Goal: Task Accomplishment & Management: Complete application form

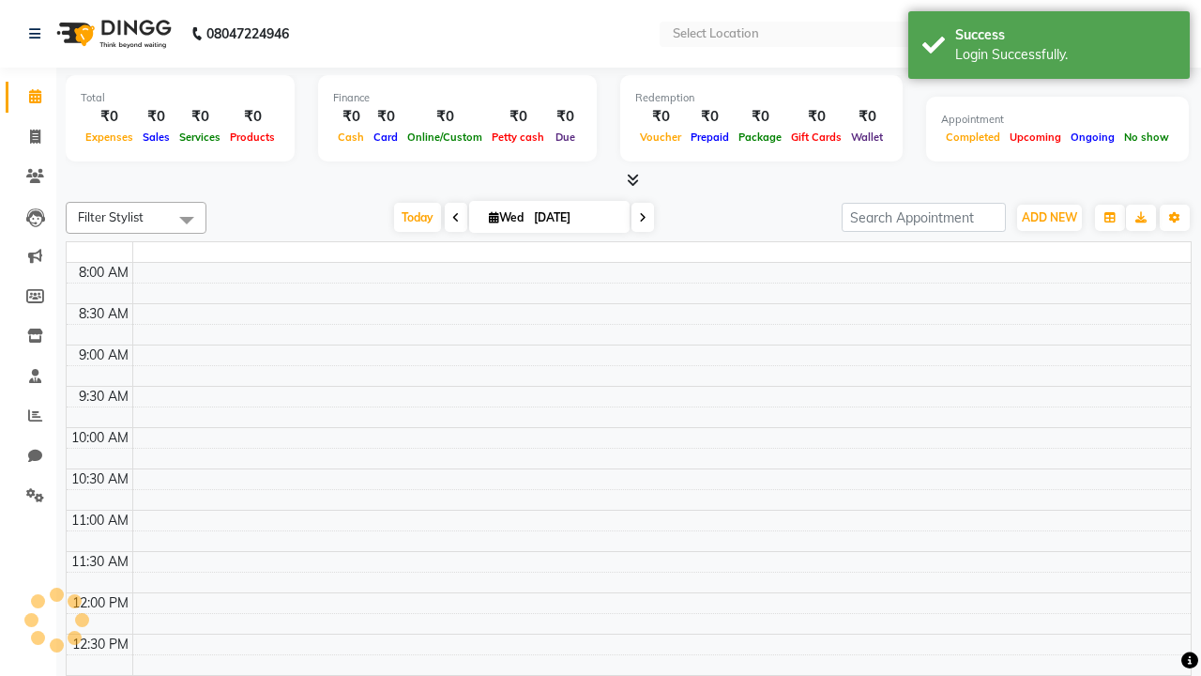
select select "en"
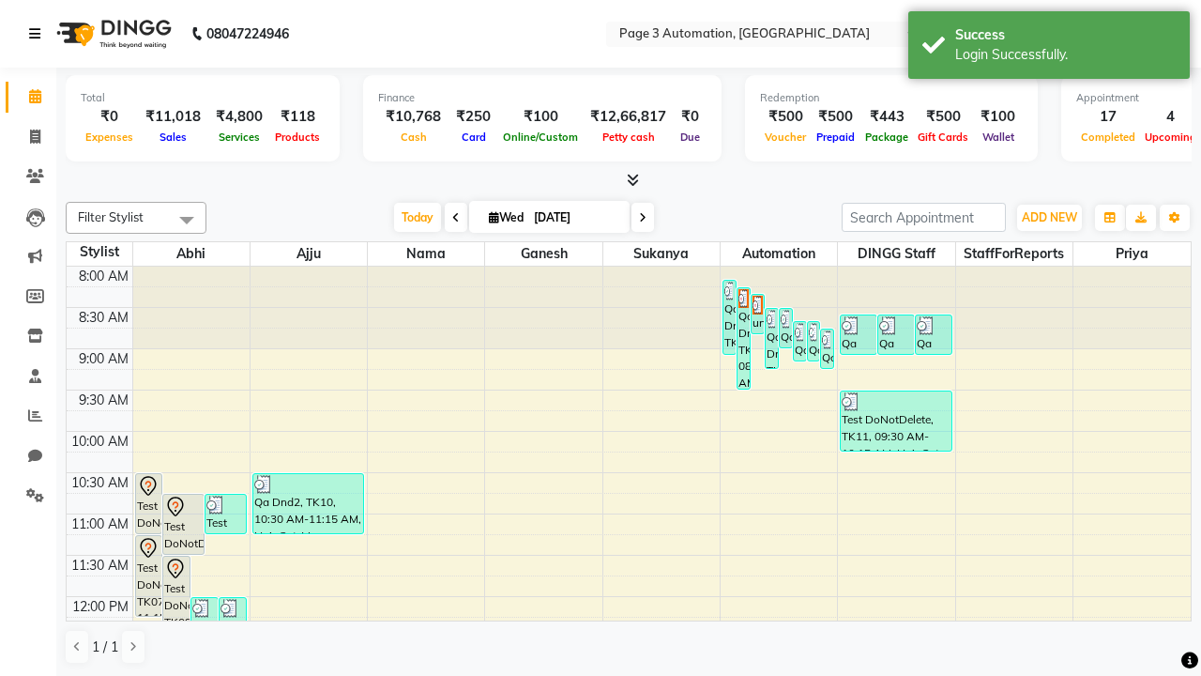
click at [38, 34] on icon at bounding box center [34, 33] width 11 height 13
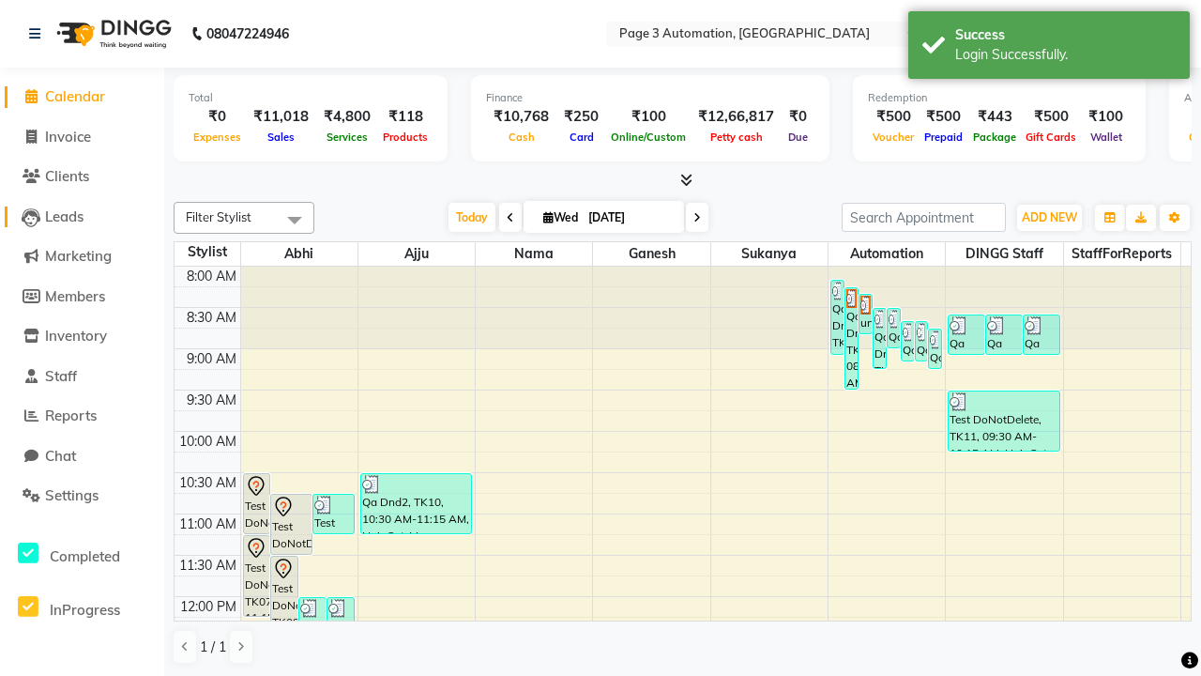
click at [82, 216] on span "Leads" at bounding box center [64, 216] width 38 height 18
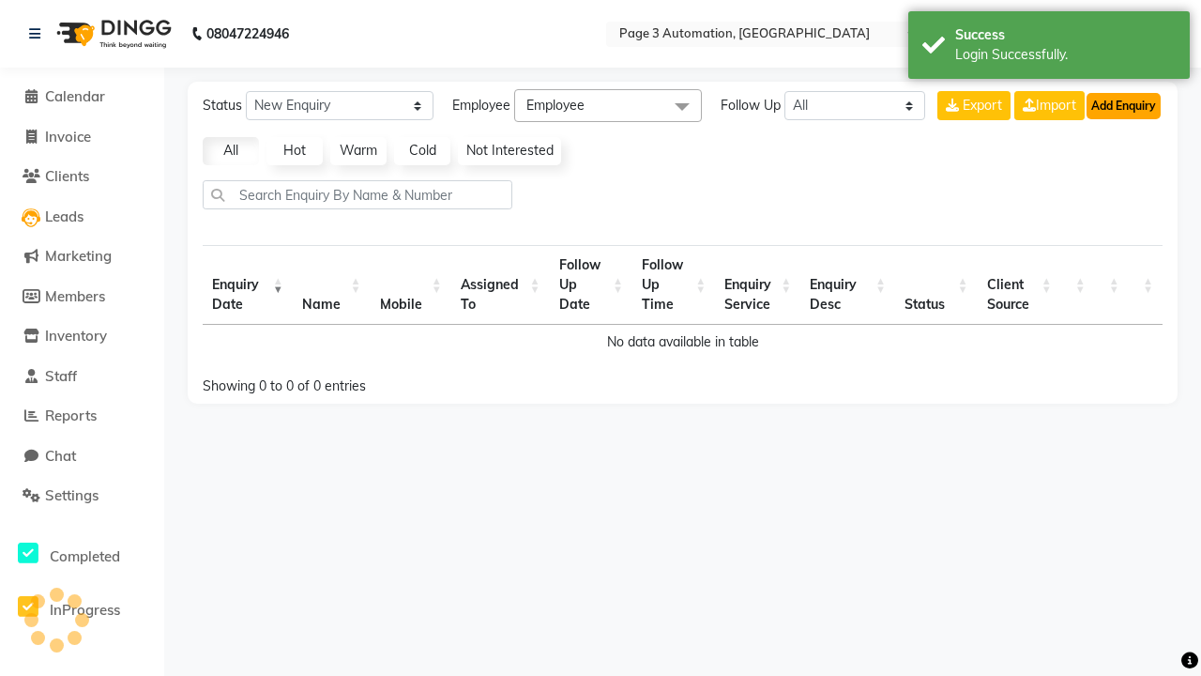
click at [1123, 105] on button "Add Enquiry" at bounding box center [1124, 106] width 74 height 26
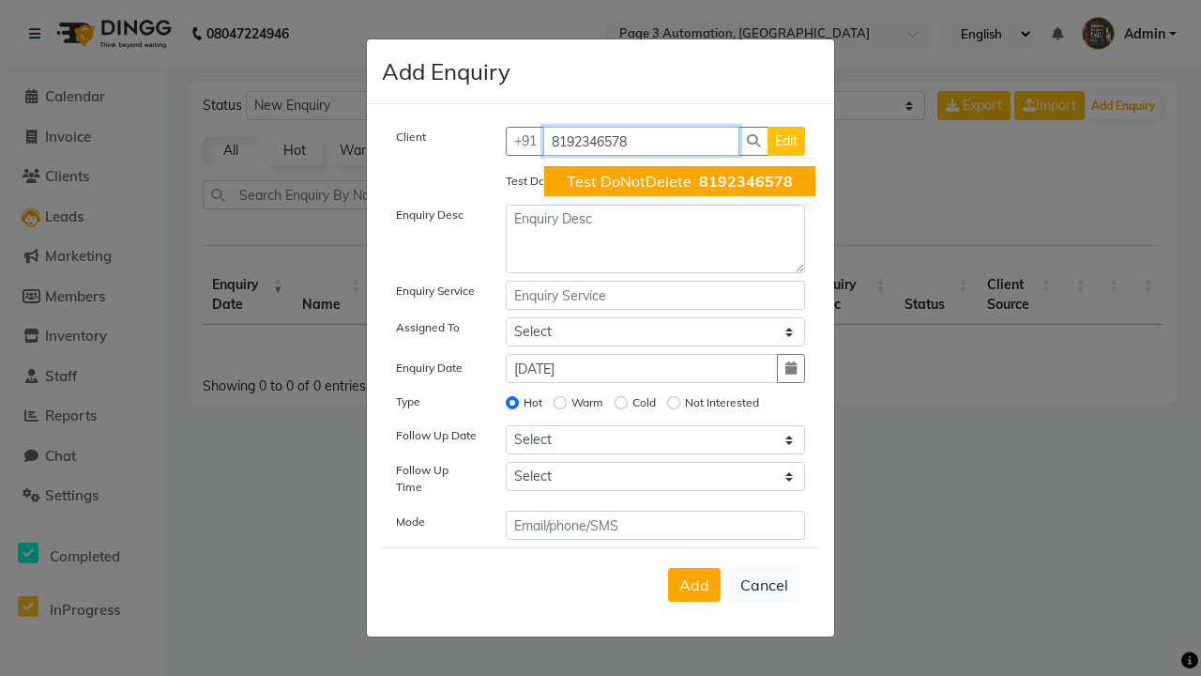
click at [679, 181] on span "Test DoNotDelete" at bounding box center [629, 181] width 125 height 19
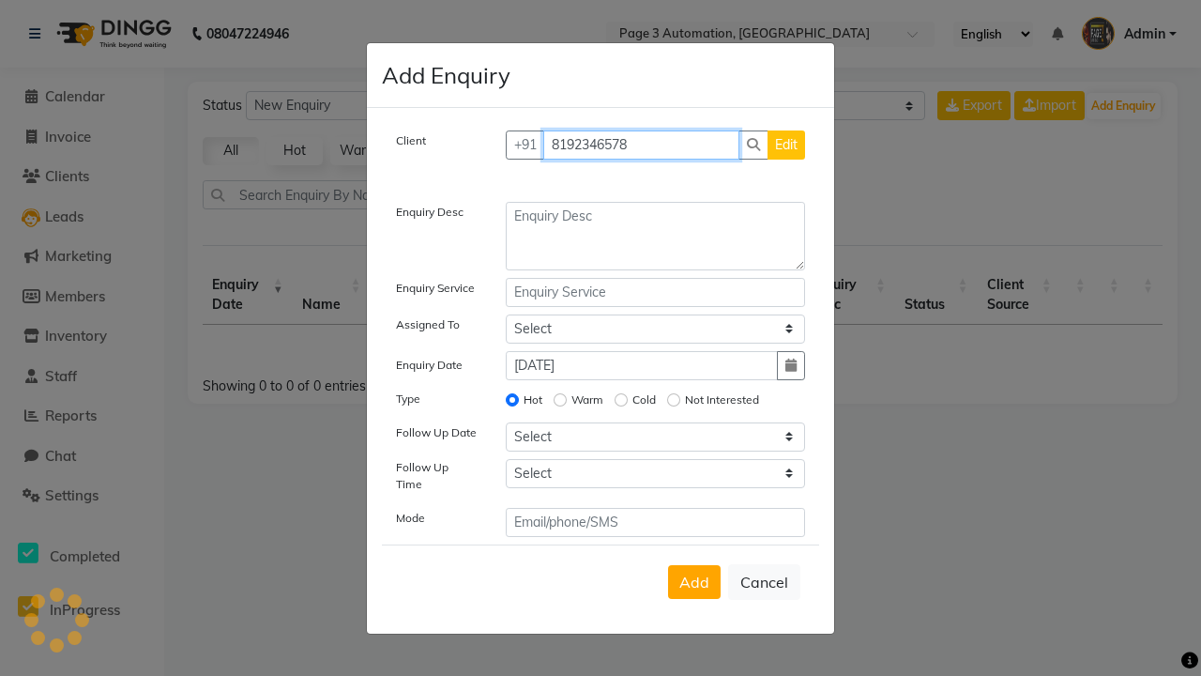
type input "8192346578"
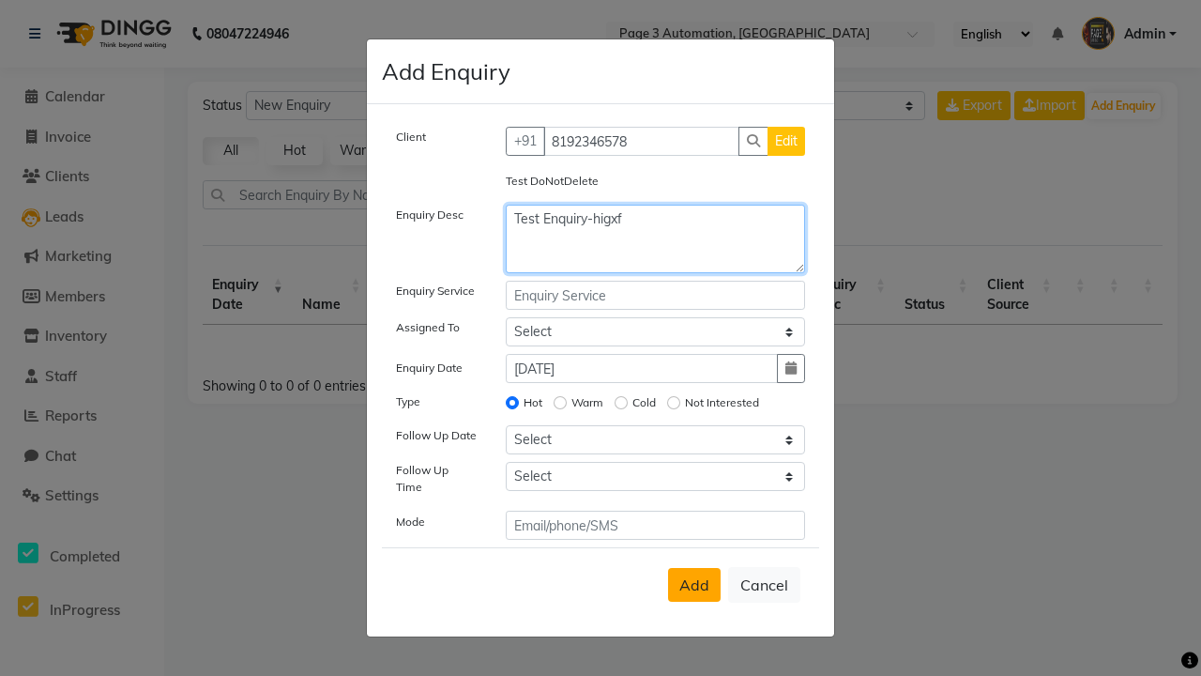
type textarea "Test Enquiry-higxf"
click at [694, 585] on span "Add" at bounding box center [694, 584] width 30 height 19
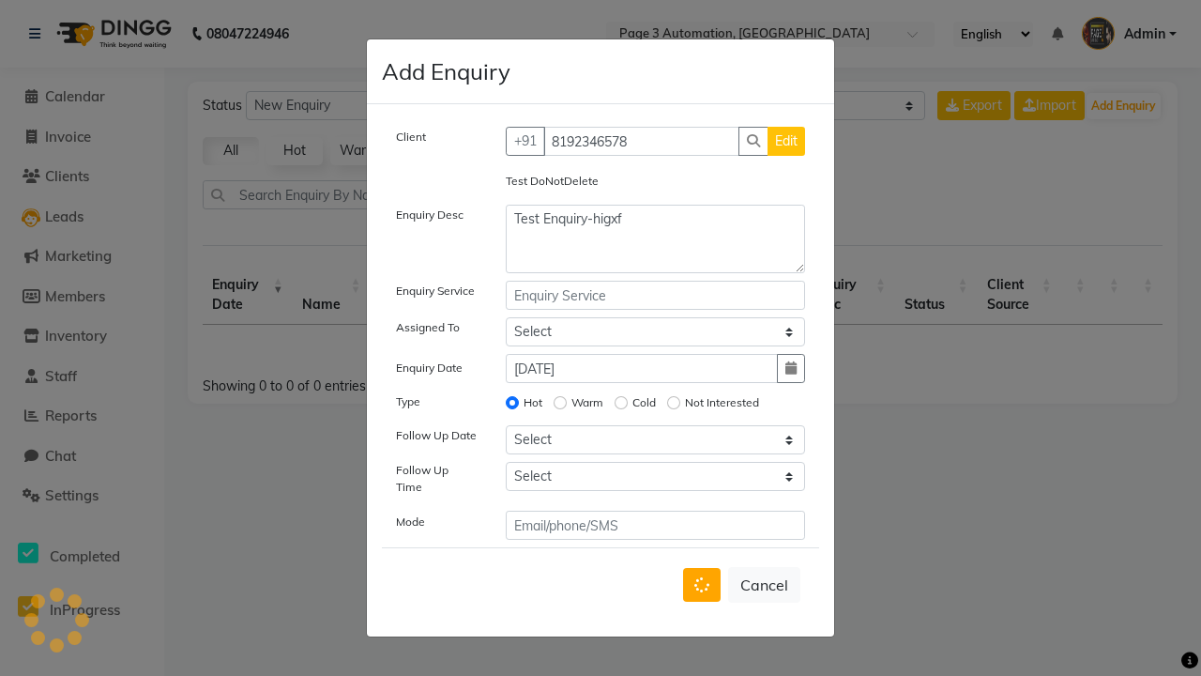
select select
radio input "false"
select select
select select "10"
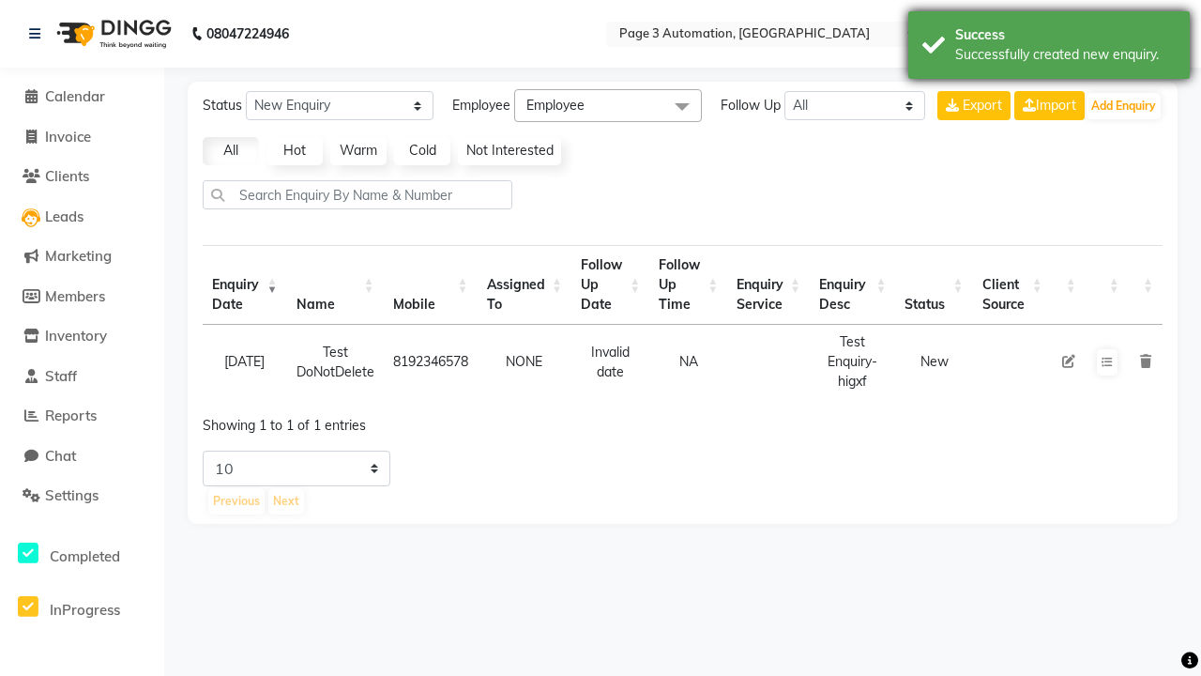
click at [1049, 48] on div "Successfully created new enquiry." at bounding box center [1065, 55] width 221 height 20
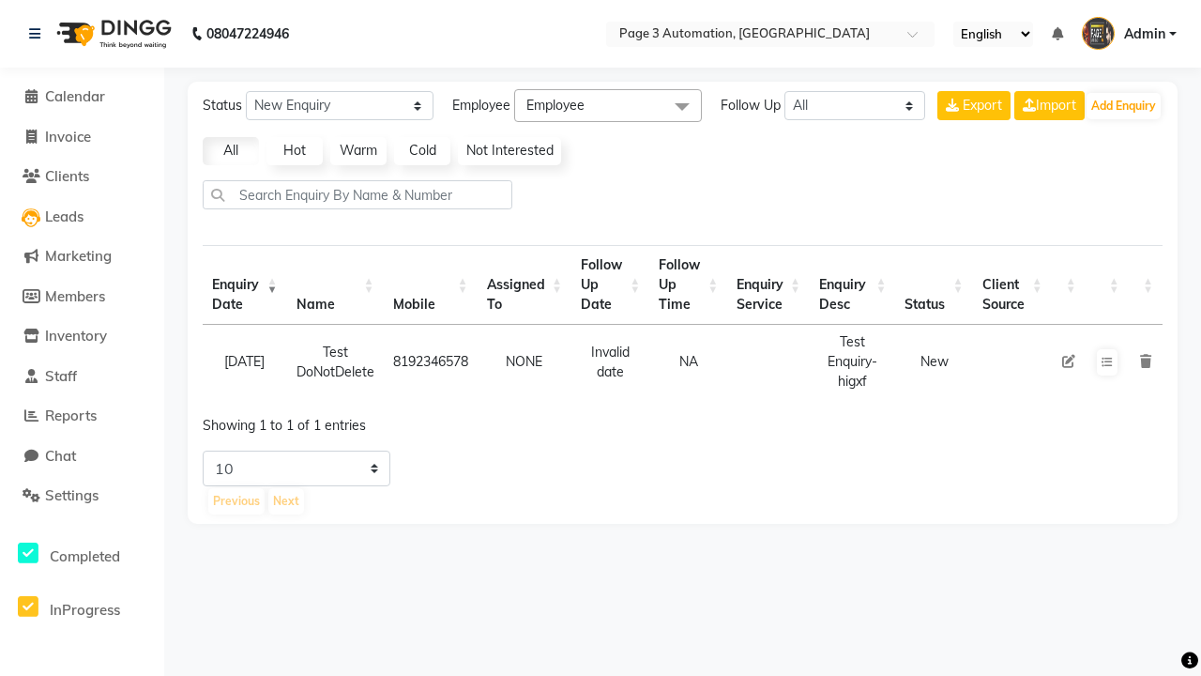
click at [1068, 361] on icon at bounding box center [1068, 361] width 13 height 13
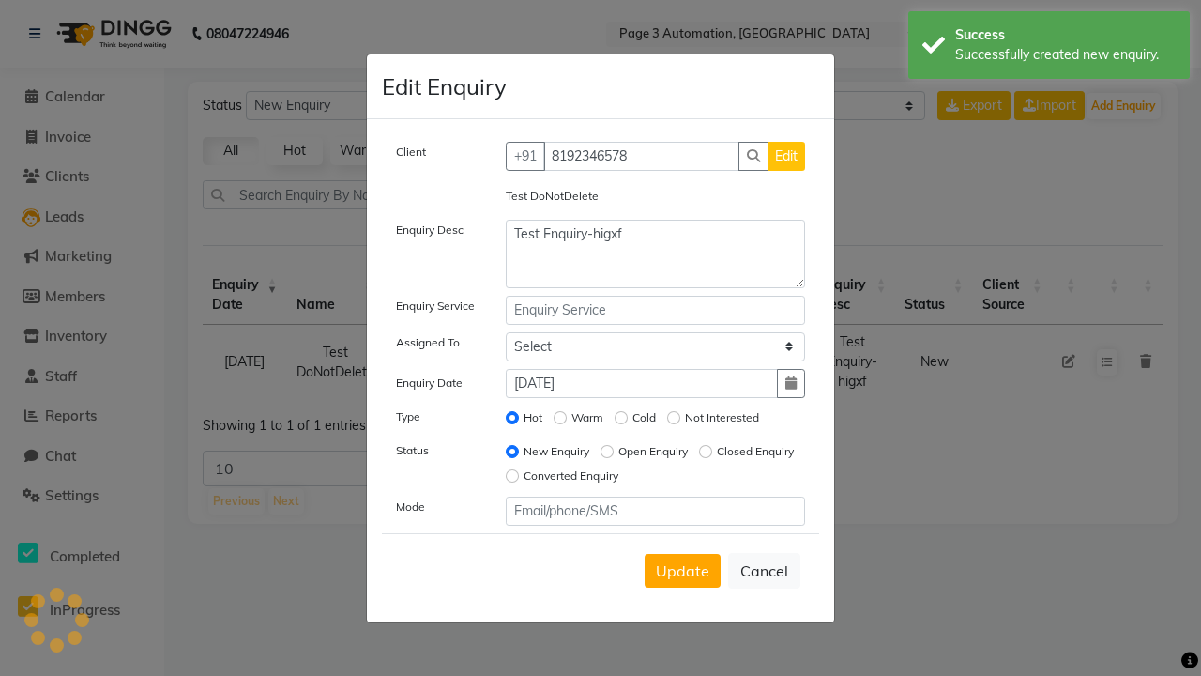
select select "711"
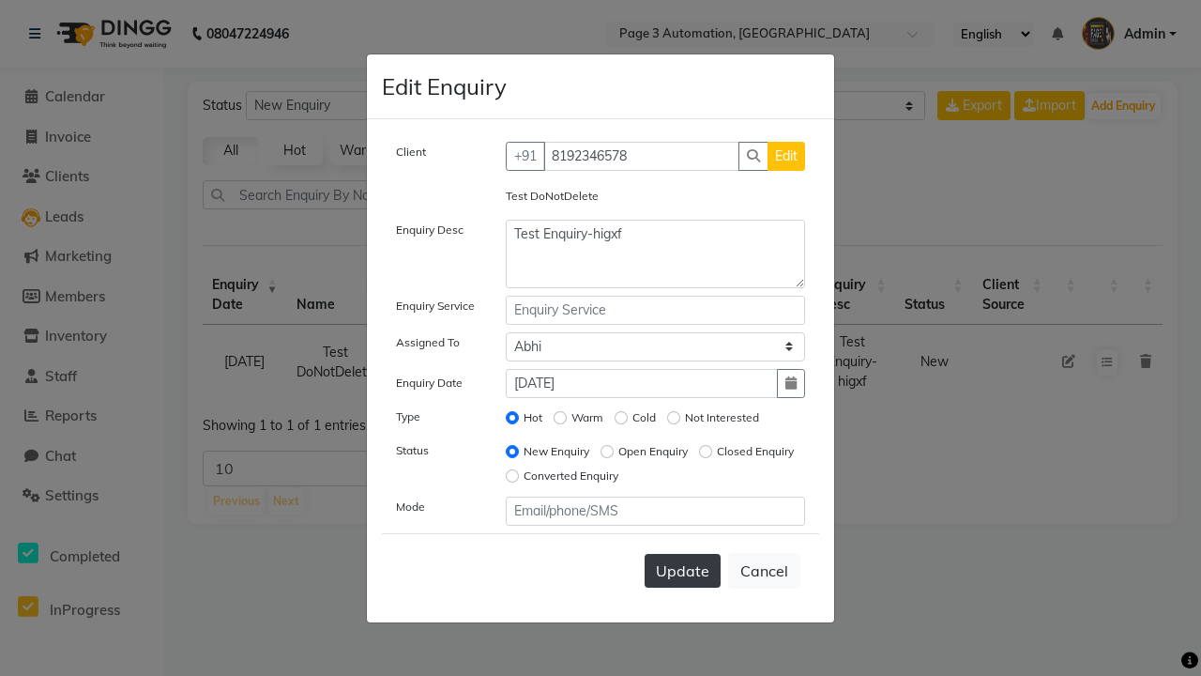
click at [682, 570] on span "Update" at bounding box center [682, 570] width 53 height 19
select select
radio input "false"
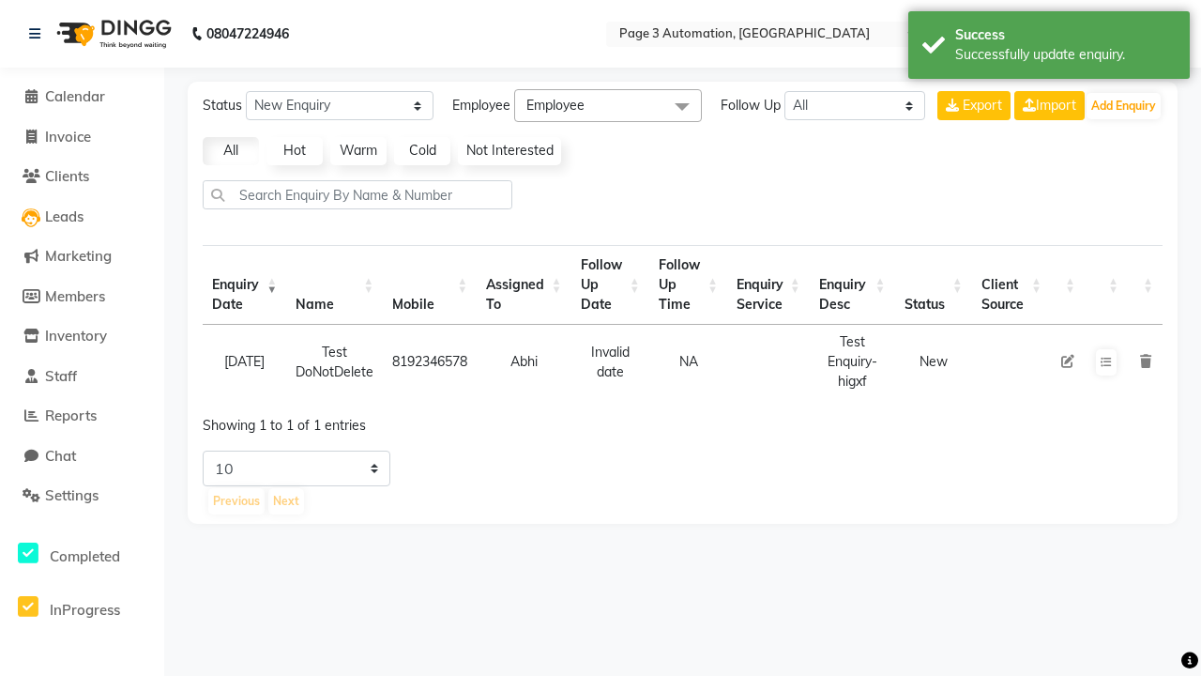
click at [1049, 48] on div "Successfully update enquiry." at bounding box center [1065, 55] width 221 height 20
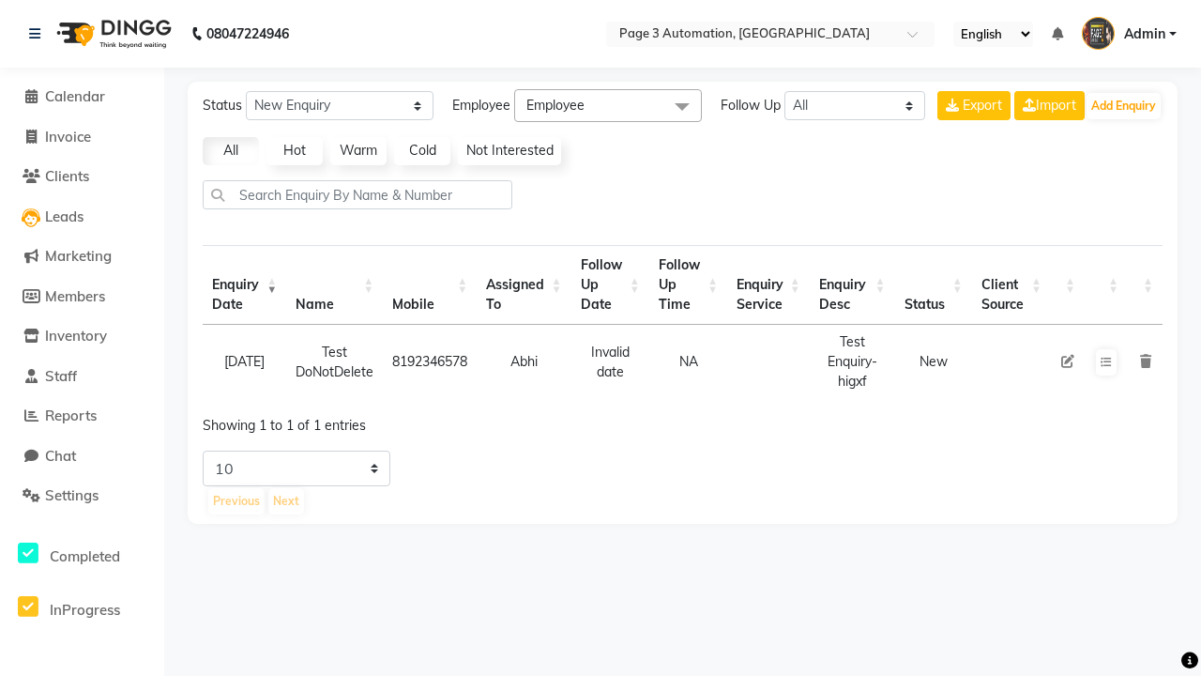
click at [1145, 361] on icon at bounding box center [1145, 361] width 11 height 13
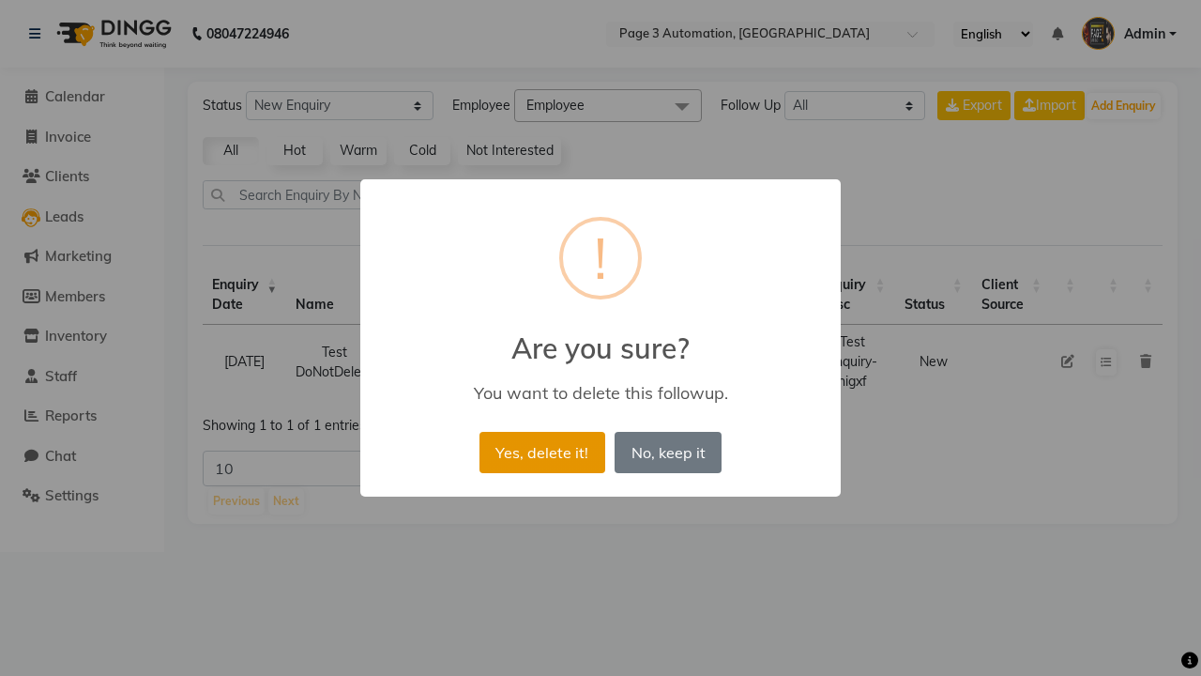
click at [542, 451] on button "Yes, delete it!" at bounding box center [543, 452] width 126 height 41
